Goal: Transaction & Acquisition: Purchase product/service

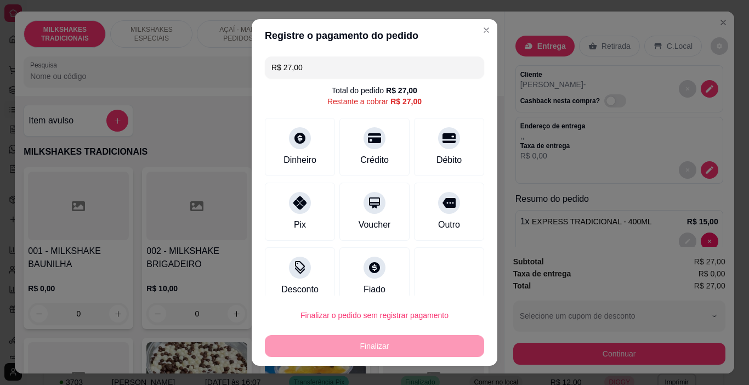
scroll to position [14, 0]
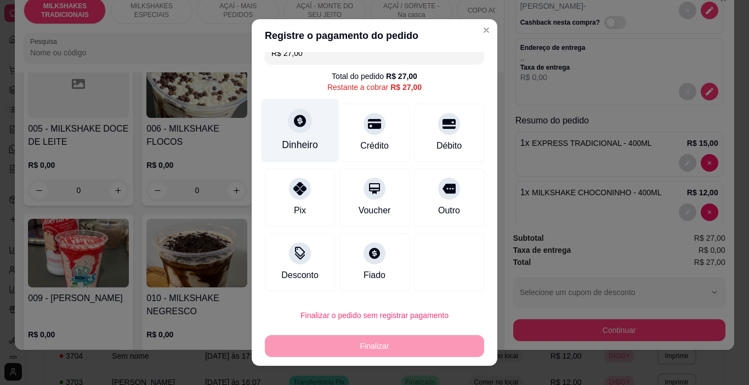
click at [297, 143] on div "Dinheiro" at bounding box center [300, 145] width 36 height 14
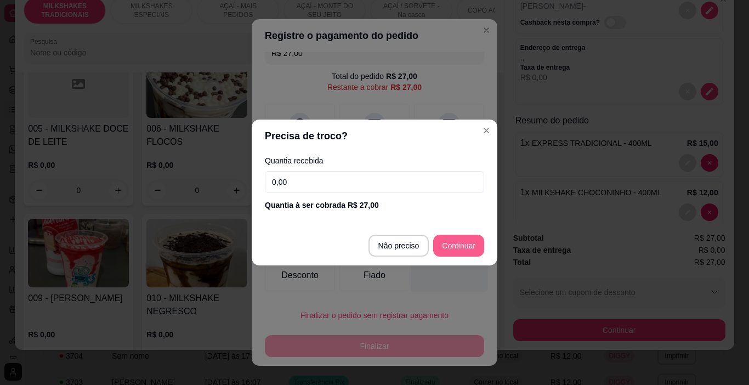
type input "R$ 0,00"
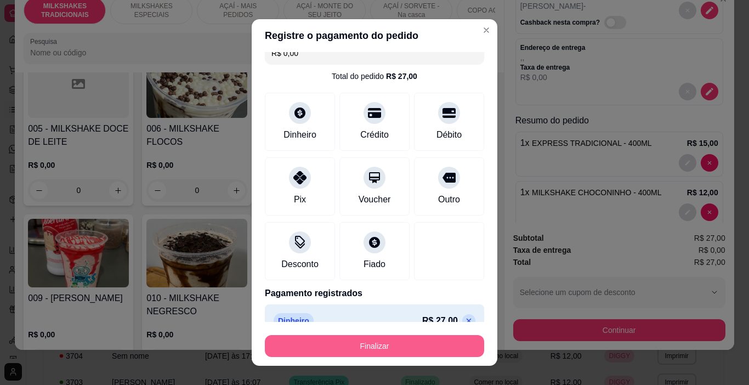
click at [444, 347] on button "Finalizar" at bounding box center [374, 346] width 219 height 22
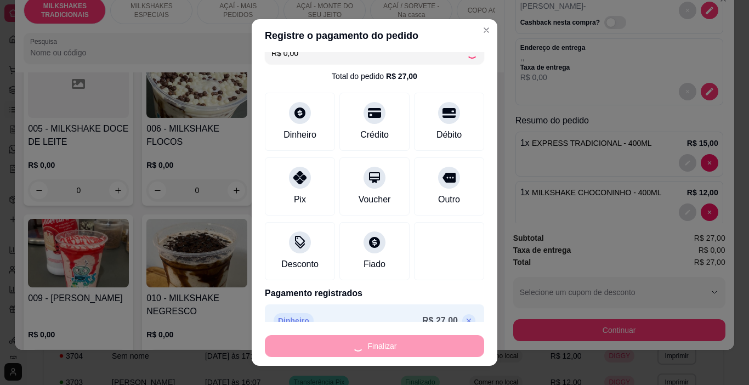
type input "0"
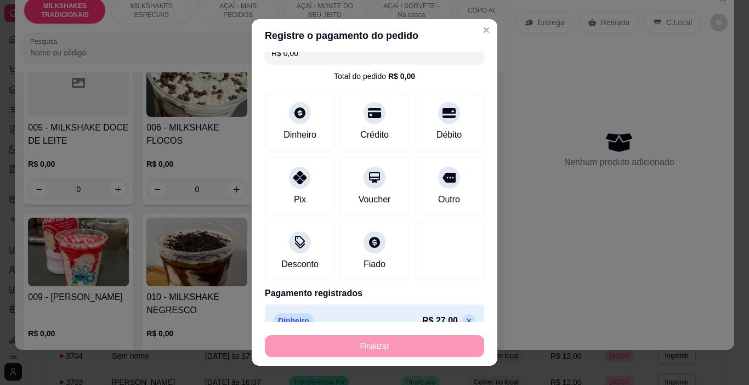
type input "-R$ 27,00"
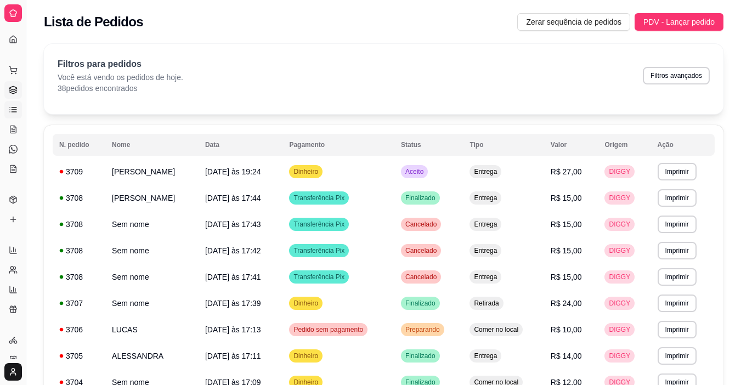
click at [14, 87] on icon at bounding box center [13, 90] width 9 height 9
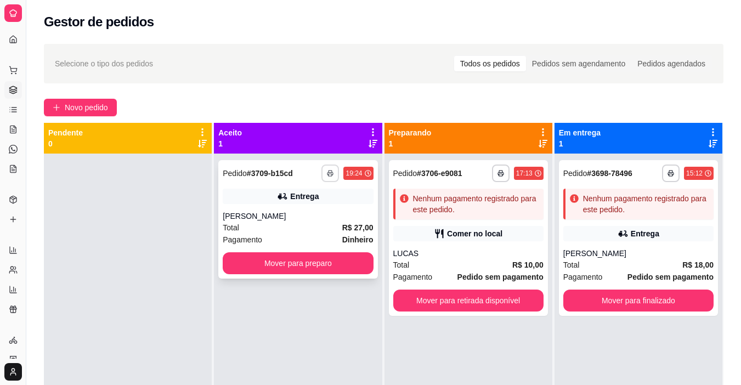
click at [327, 175] on icon "button" at bounding box center [330, 173] width 7 height 7
click at [318, 212] on button "IMPRESSORA" at bounding box center [298, 212] width 80 height 18
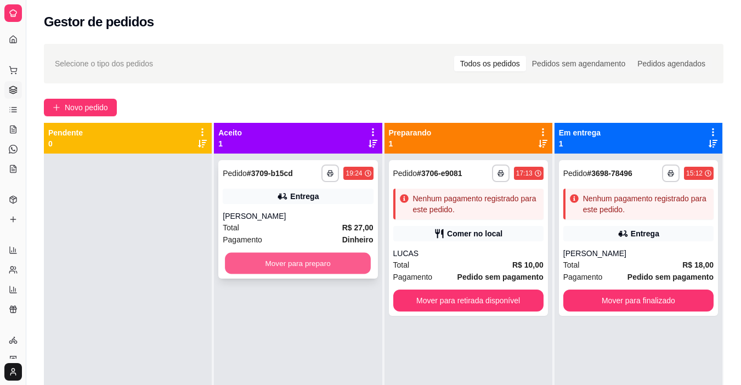
click at [327, 263] on button "Mover para preparo" at bounding box center [298, 263] width 146 height 21
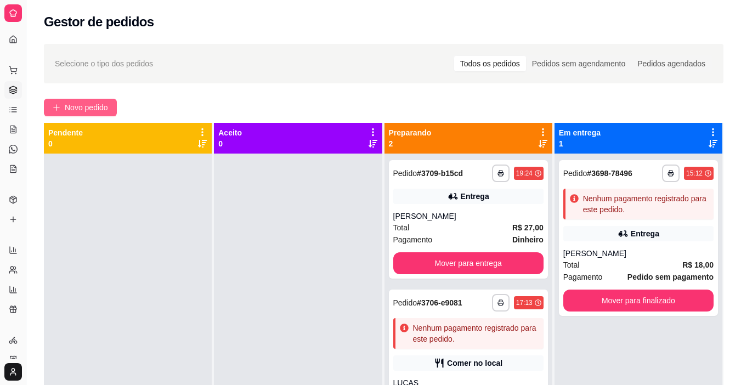
click at [74, 103] on span "Novo pedido" at bounding box center [86, 107] width 43 height 12
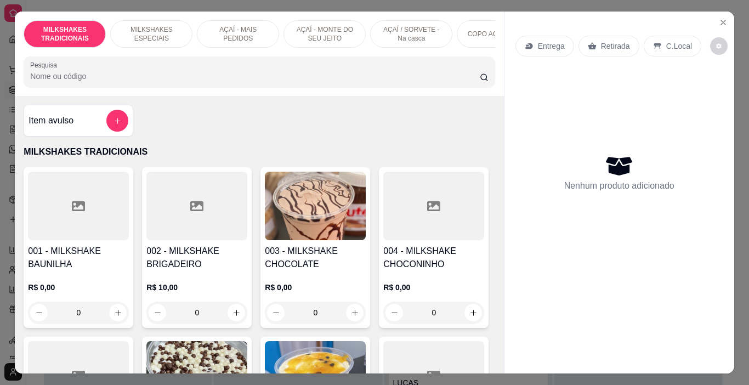
click at [251, 32] on p "AÇAÍ - MAIS PEDIDOS" at bounding box center [238, 34] width 64 height 18
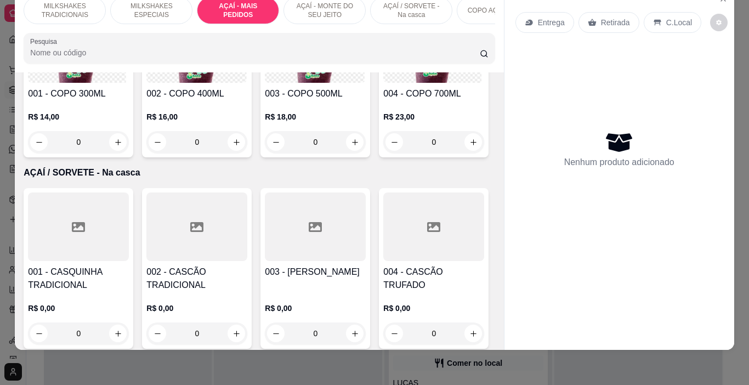
scroll to position [2337, 0]
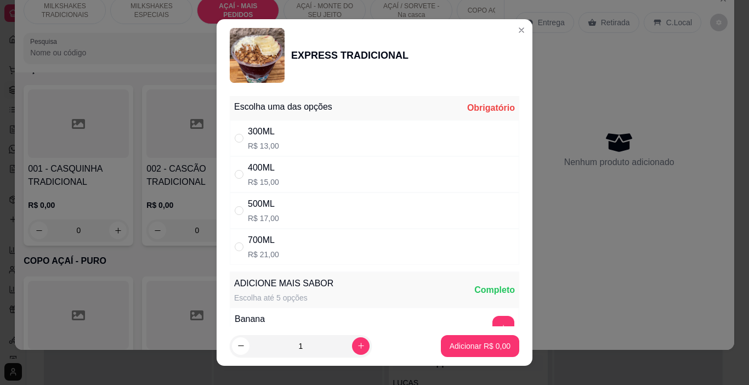
click at [320, 144] on div "300ML R$ 13,00" at bounding box center [375, 138] width 290 height 36
radio input "true"
click at [352, 341] on button "increase-product-quantity" at bounding box center [360, 345] width 17 height 17
type input "2"
click at [485, 341] on p "Adicionar R$ 26,00" at bounding box center [477, 346] width 65 height 11
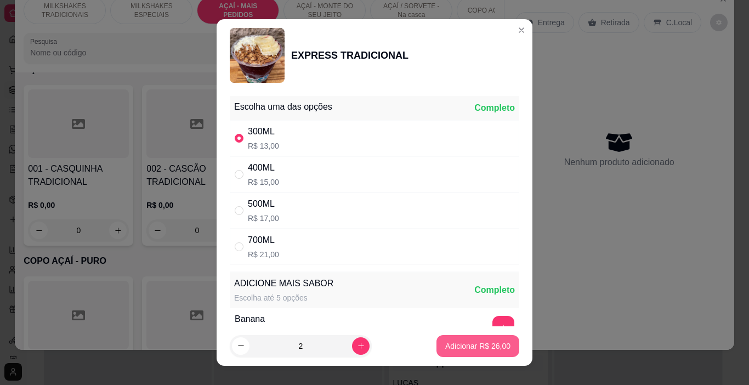
type input "2"
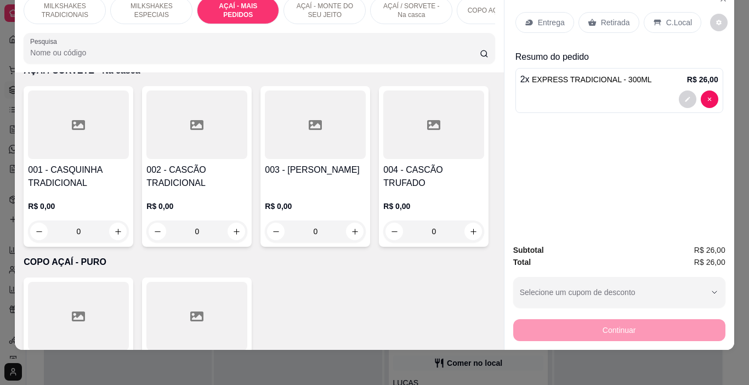
click at [547, 18] on p "Entrega" at bounding box center [551, 22] width 27 height 11
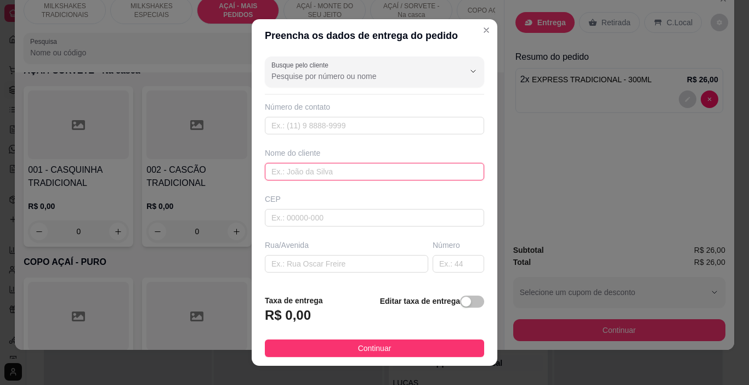
click at [326, 178] on input "text" at bounding box center [374, 172] width 219 height 18
type input "MARTINHA"
click at [353, 343] on button "Continuar" at bounding box center [374, 349] width 219 height 18
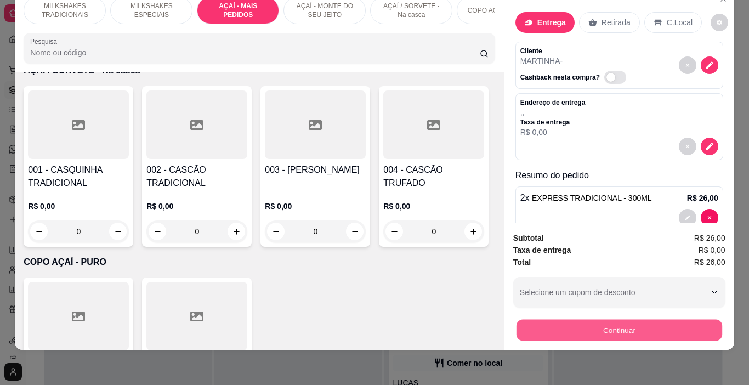
click at [521, 320] on button "Continuar" at bounding box center [619, 330] width 206 height 21
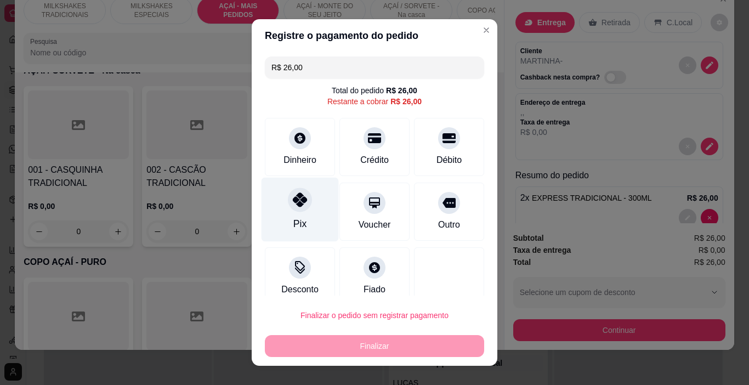
click at [293, 220] on div "Pix" at bounding box center [299, 224] width 13 height 14
type input "R$ 0,00"
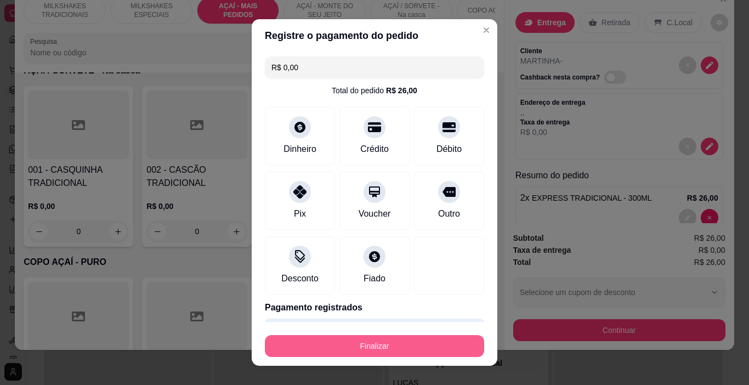
click at [351, 353] on button "Finalizar" at bounding box center [374, 346] width 219 height 22
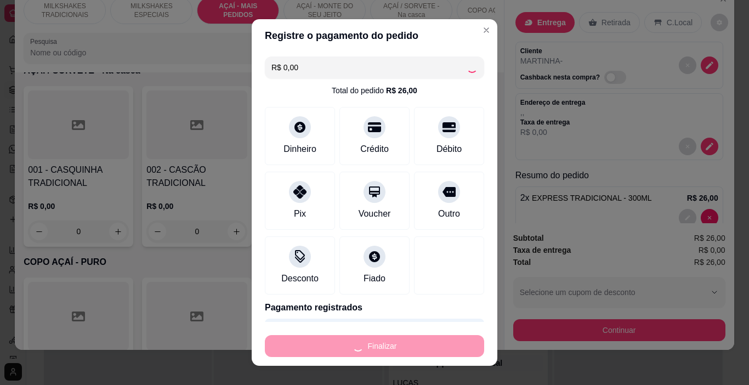
type input "0"
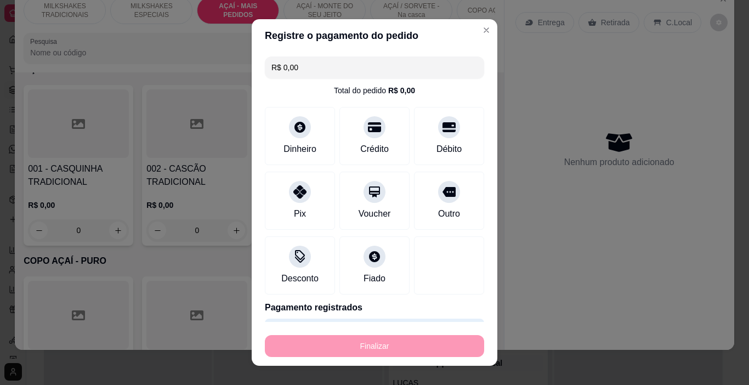
type input "-R$ 26,00"
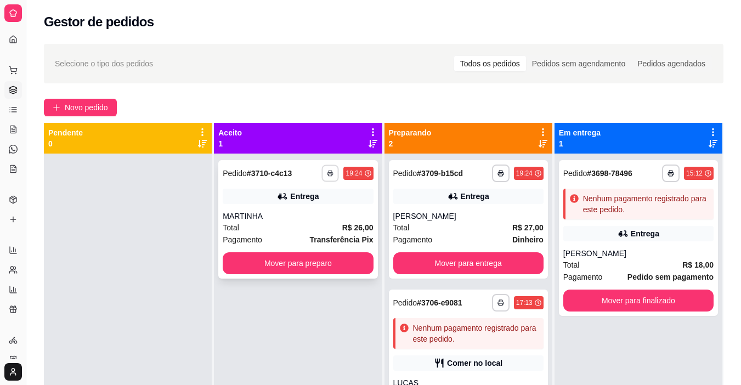
click at [327, 168] on button "button" at bounding box center [330, 173] width 17 height 17
click at [314, 218] on button "IMPRESSORA" at bounding box center [298, 212] width 80 height 18
click at [84, 103] on span "Novo pedido" at bounding box center [86, 107] width 43 height 12
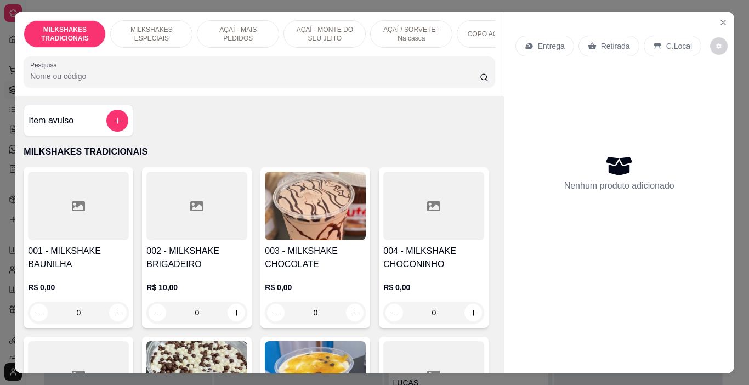
click at [266, 29] on div "AÇAÍ - MAIS PEDIDOS" at bounding box center [238, 33] width 82 height 27
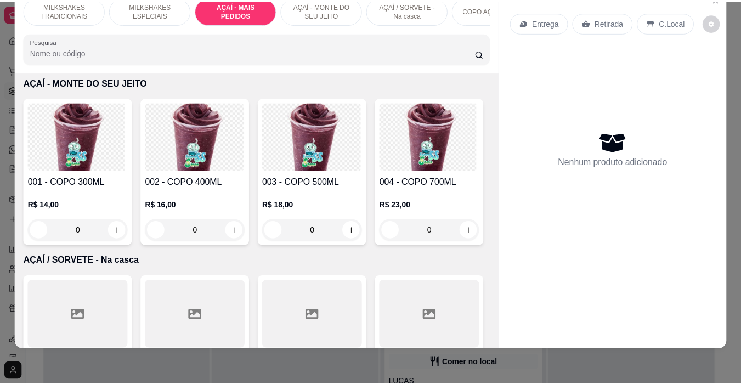
scroll to position [2282, 0]
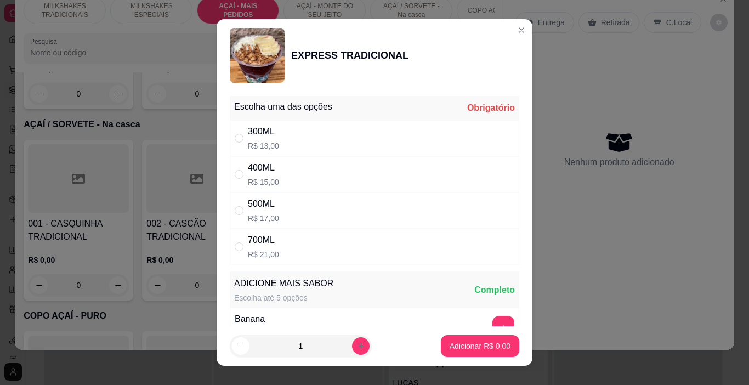
click at [299, 206] on div "500ML R$ 17,00" at bounding box center [375, 211] width 290 height 36
radio input "true"
click at [456, 347] on p "Adicionar R$ 17,00" at bounding box center [477, 346] width 65 height 11
type input "1"
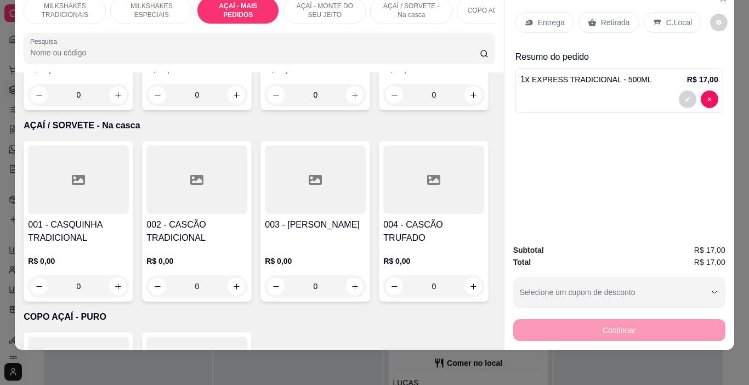
click at [541, 12] on div "Entrega" at bounding box center [545, 22] width 59 height 21
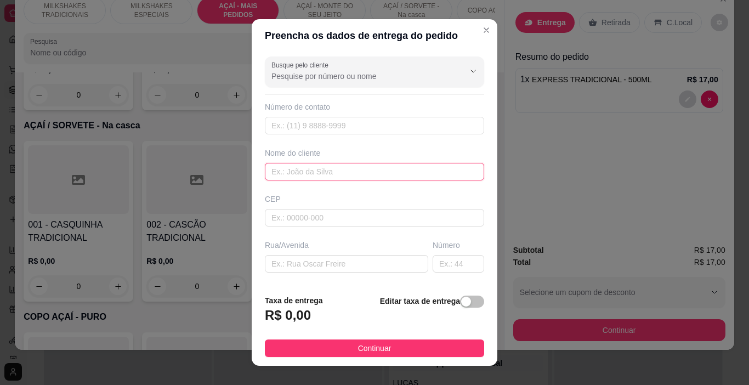
click at [324, 174] on input "text" at bounding box center [374, 172] width 219 height 18
type input "[PERSON_NAME]"
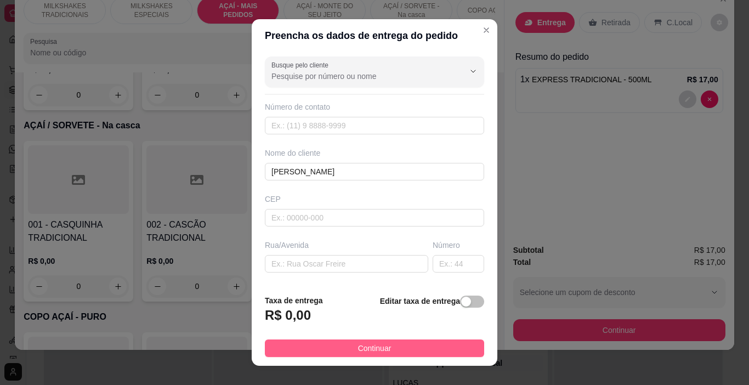
click at [389, 346] on button "Continuar" at bounding box center [374, 349] width 219 height 18
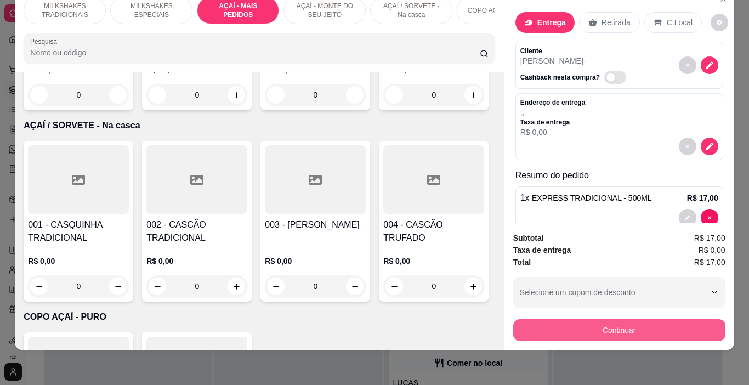
click at [573, 321] on button "Continuar" at bounding box center [619, 330] width 212 height 22
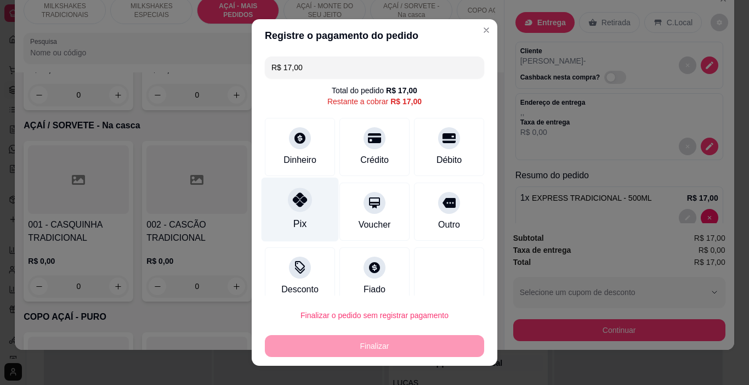
click at [288, 203] on div at bounding box center [300, 200] width 24 height 24
type input "R$ 0,00"
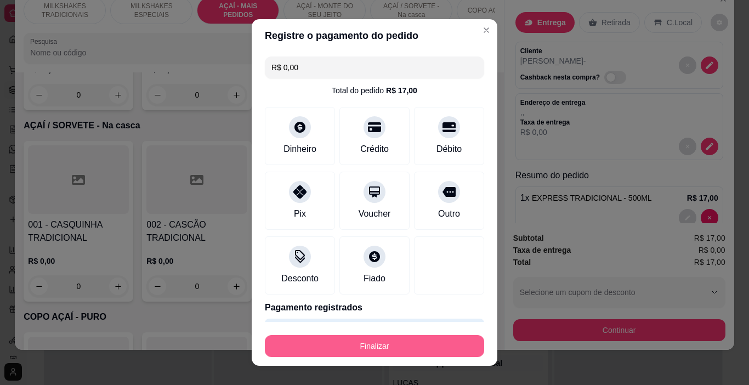
click at [395, 338] on button "Finalizar" at bounding box center [374, 346] width 219 height 22
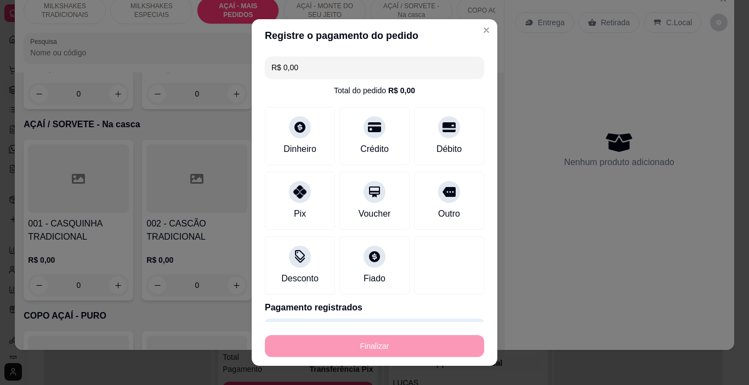
type input "0"
type input "-R$ 17,00"
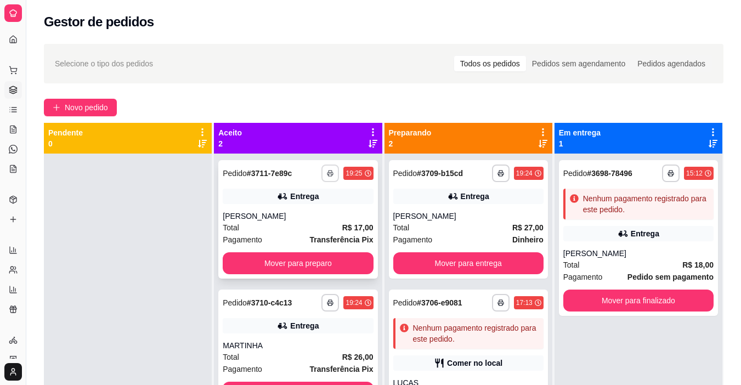
click at [330, 169] on button "button" at bounding box center [330, 174] width 18 height 18
click at [310, 213] on button "IMPRESSORA" at bounding box center [298, 212] width 80 height 18
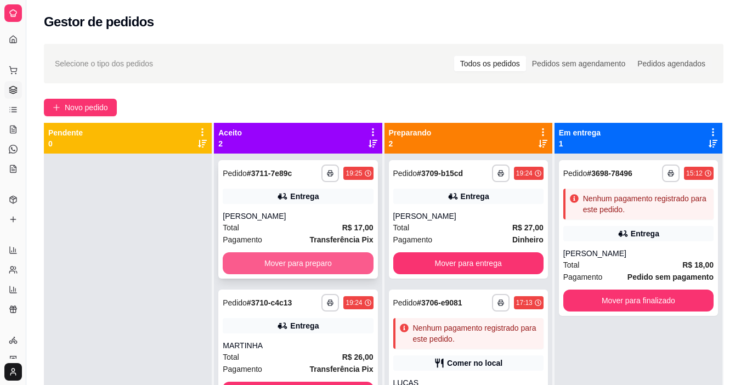
click at [311, 264] on button "Mover para preparo" at bounding box center [298, 263] width 150 height 22
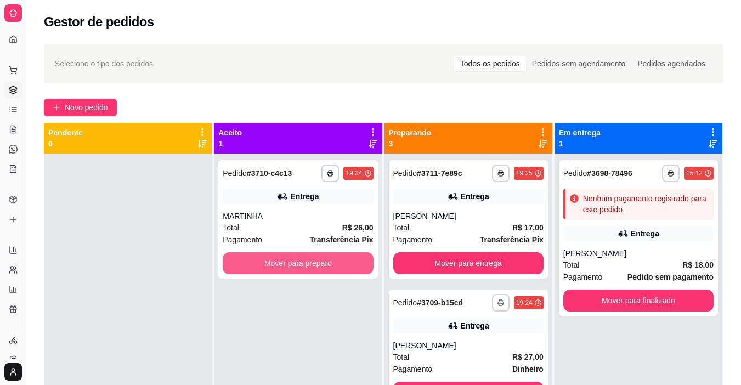
click at [311, 264] on button "Mover para preparo" at bounding box center [298, 263] width 150 height 22
